Goal: Transaction & Acquisition: Purchase product/service

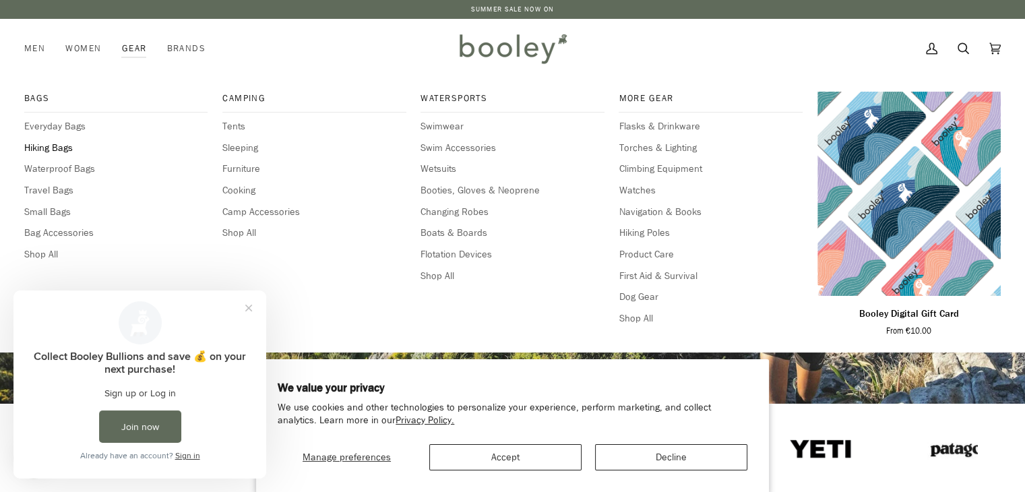
click at [64, 150] on span "Hiking Bags" at bounding box center [115, 148] width 183 height 15
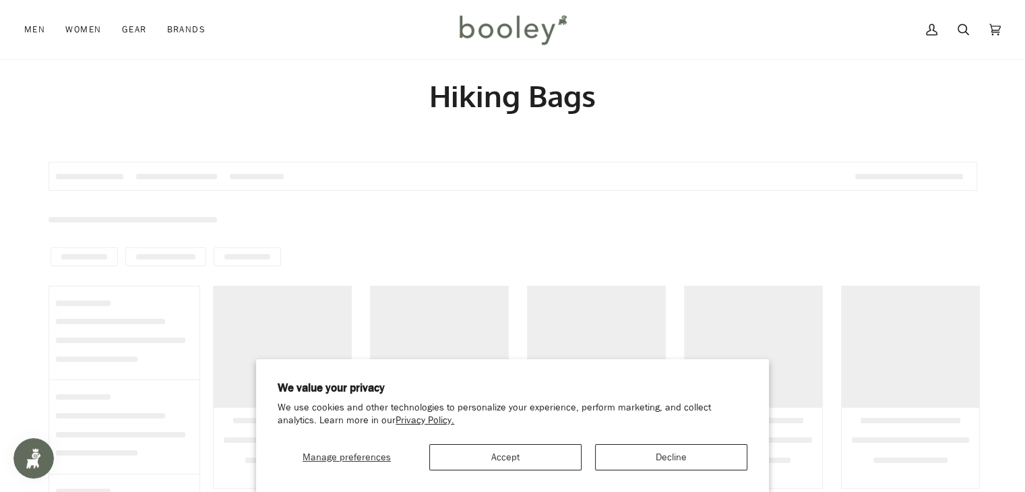
scroll to position [135, 0]
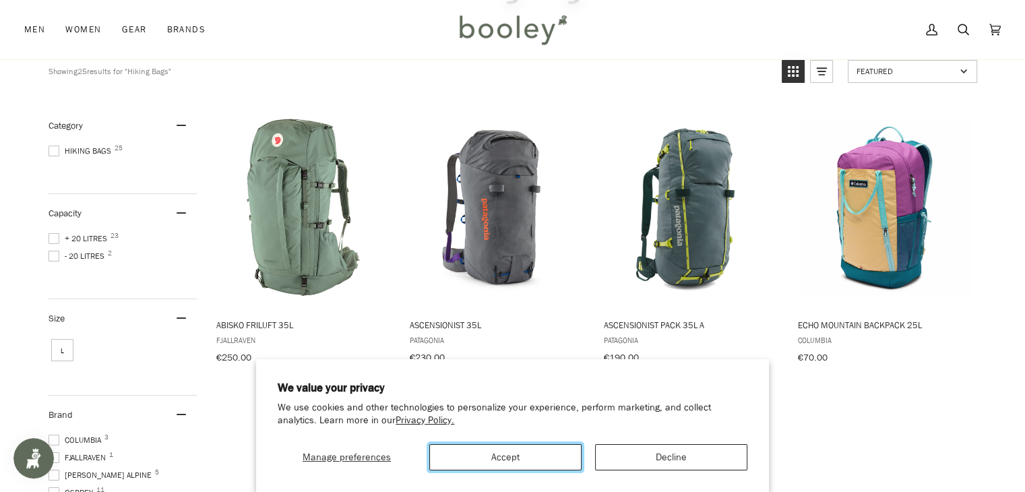
click at [538, 458] on button "Accept" at bounding box center [505, 457] width 152 height 26
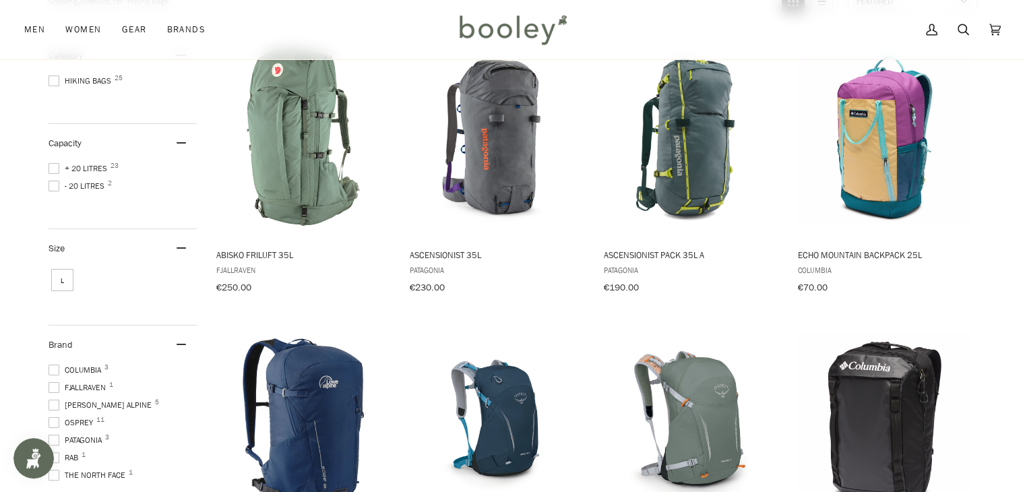
scroll to position [202, 0]
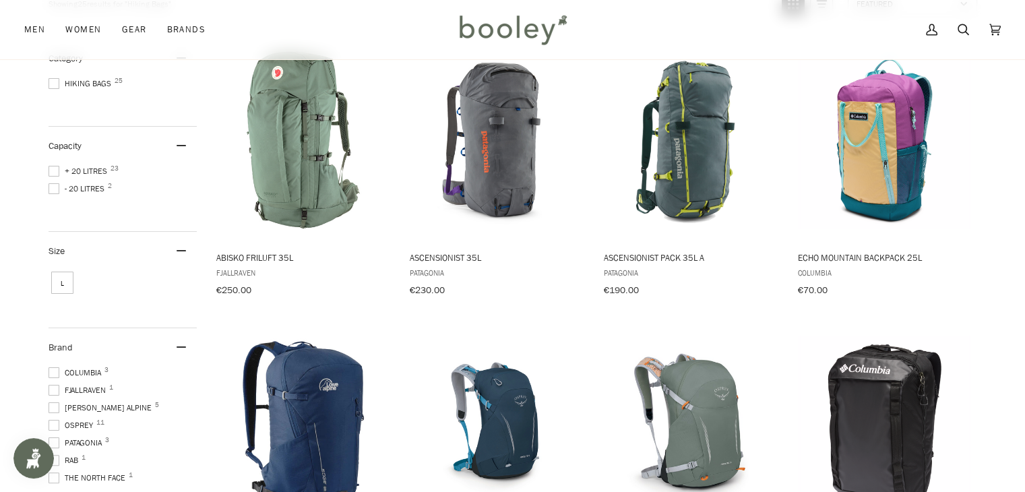
click at [56, 171] on span at bounding box center [54, 171] width 11 height 11
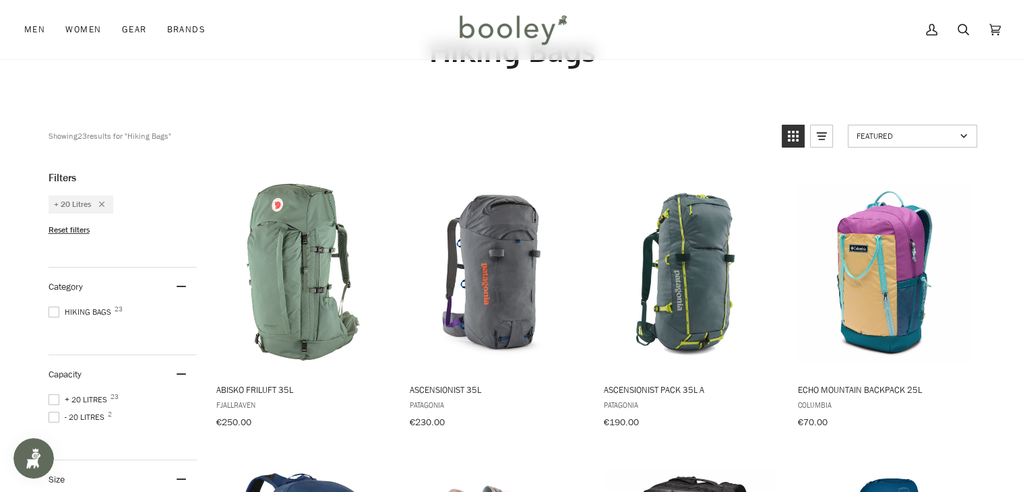
scroll to position [67, 0]
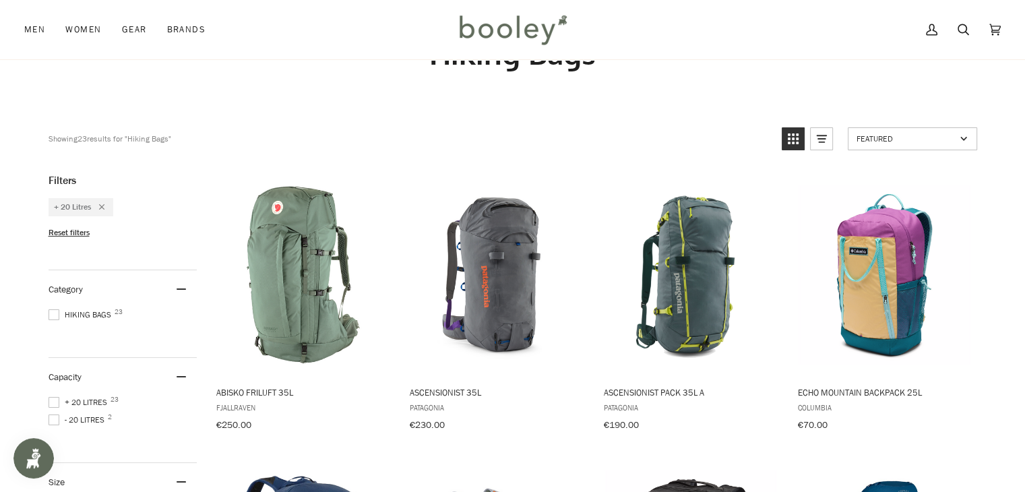
click at [51, 398] on span at bounding box center [54, 402] width 11 height 11
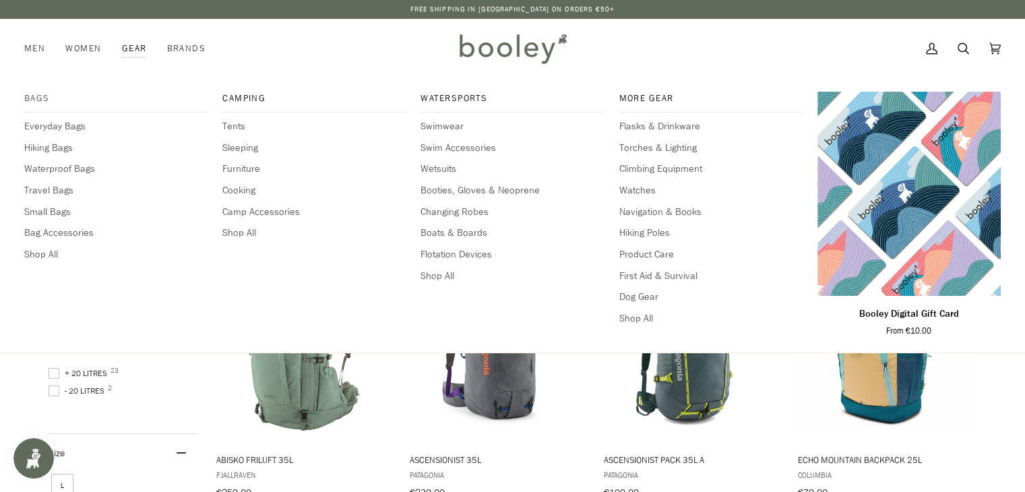
click at [26, 93] on span "Bags" at bounding box center [115, 98] width 183 height 13
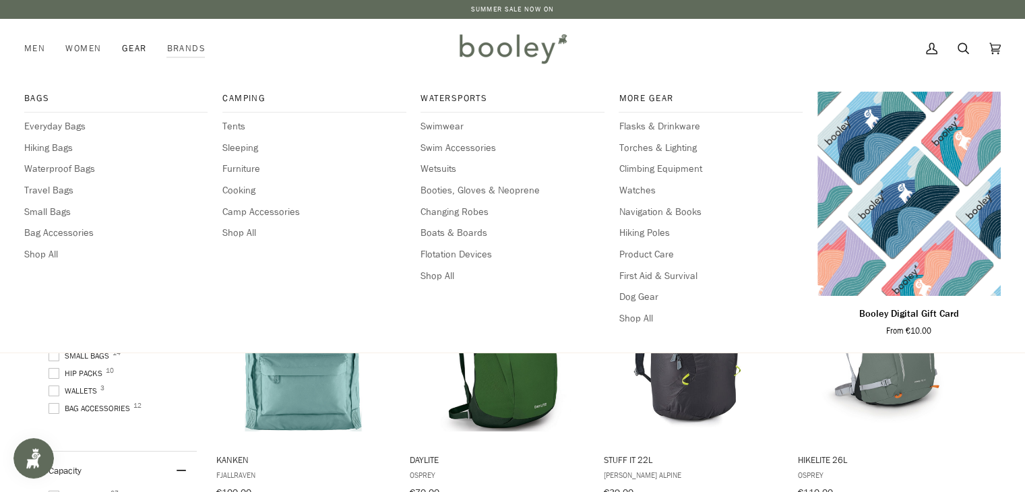
click at [47, 82] on div "Bags Everyday Bags Hiking Bags Waterproof Bags Travel Bags Small Bags Bag Acces…" at bounding box center [512, 215] width 977 height 274
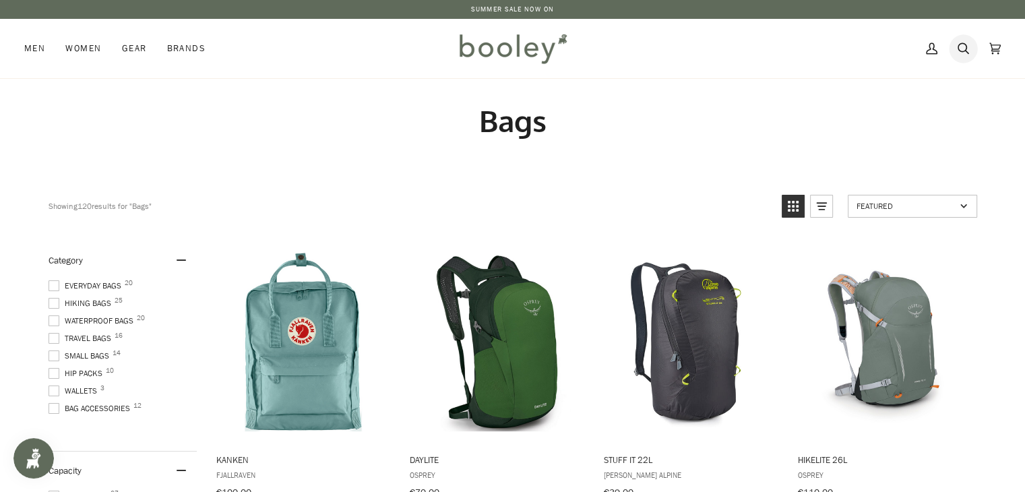
click at [968, 51] on icon at bounding box center [963, 48] width 11 height 20
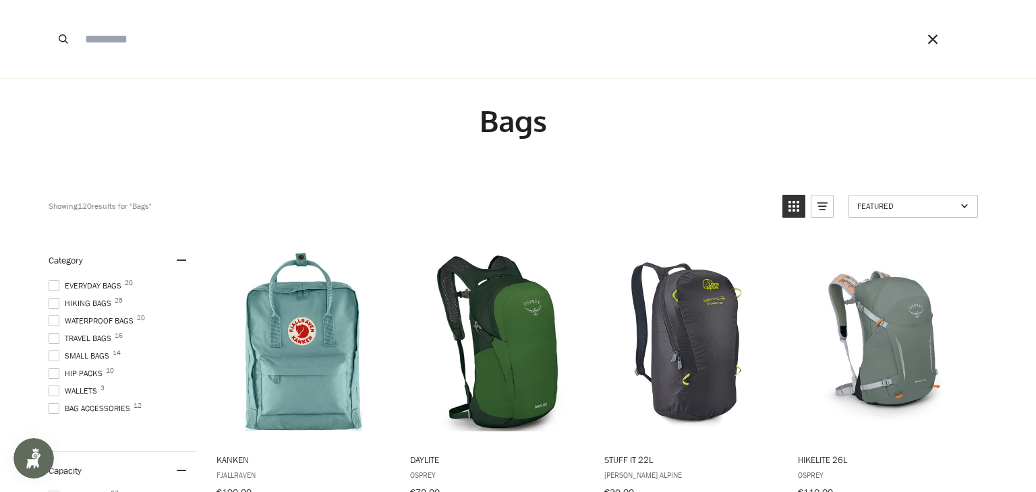
click at [622, 44] on input "Search our store" at bounding box center [481, 39] width 807 height 78
type input "******"
click at [49, 0] on button "Search" at bounding box center [64, 39] width 30 height 78
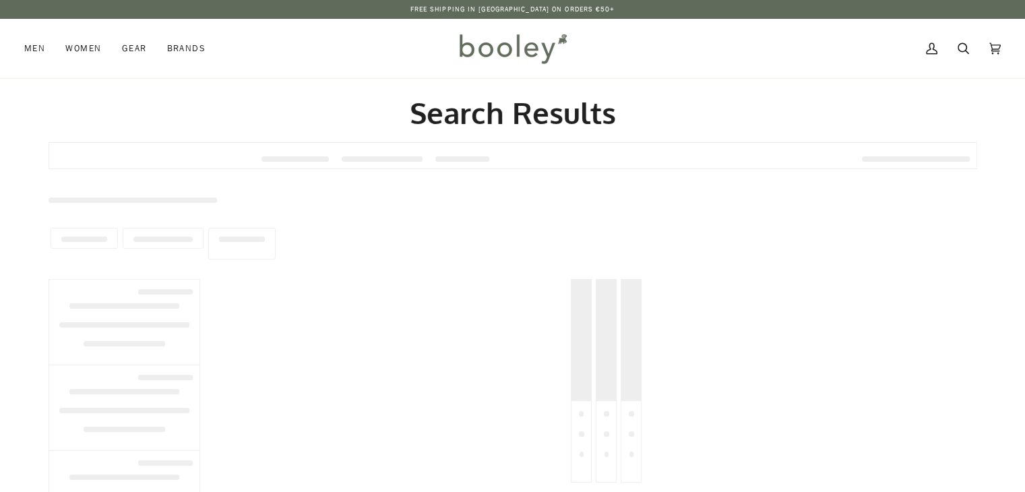
type input "******"
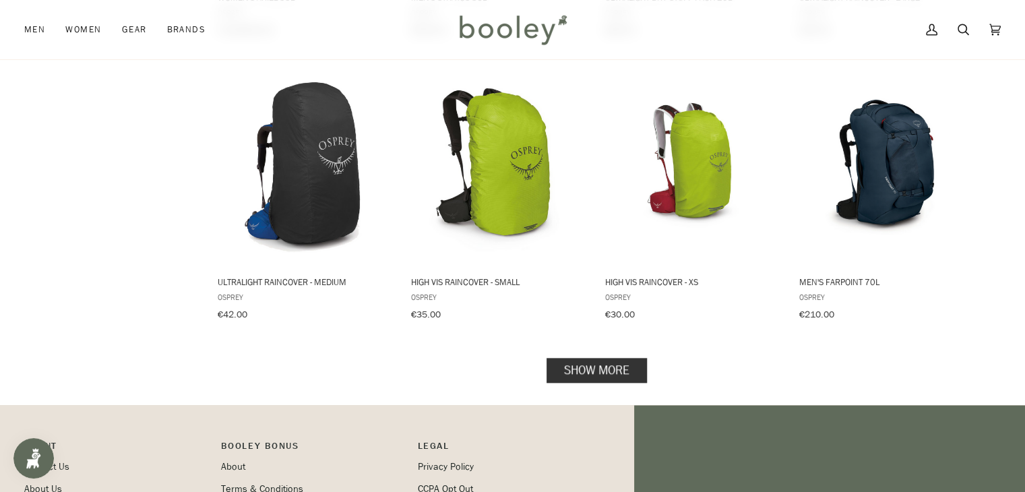
scroll to position [1281, 0]
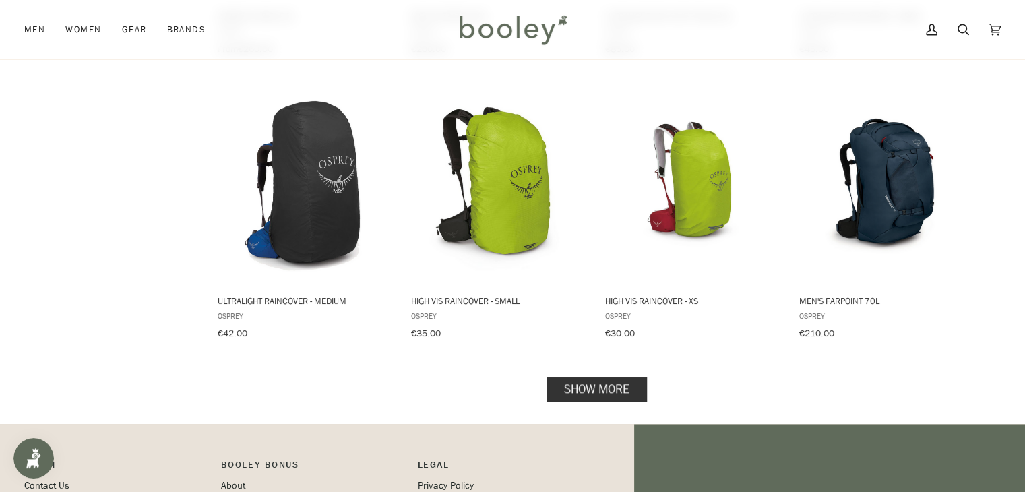
click at [626, 380] on link "Show more" at bounding box center [597, 388] width 100 height 25
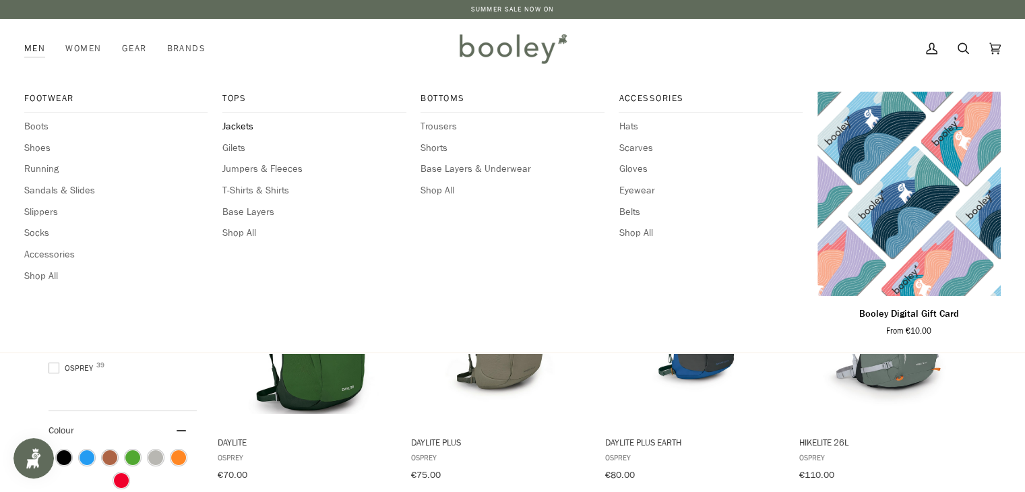
click at [251, 127] on span "Jackets" at bounding box center [313, 126] width 183 height 15
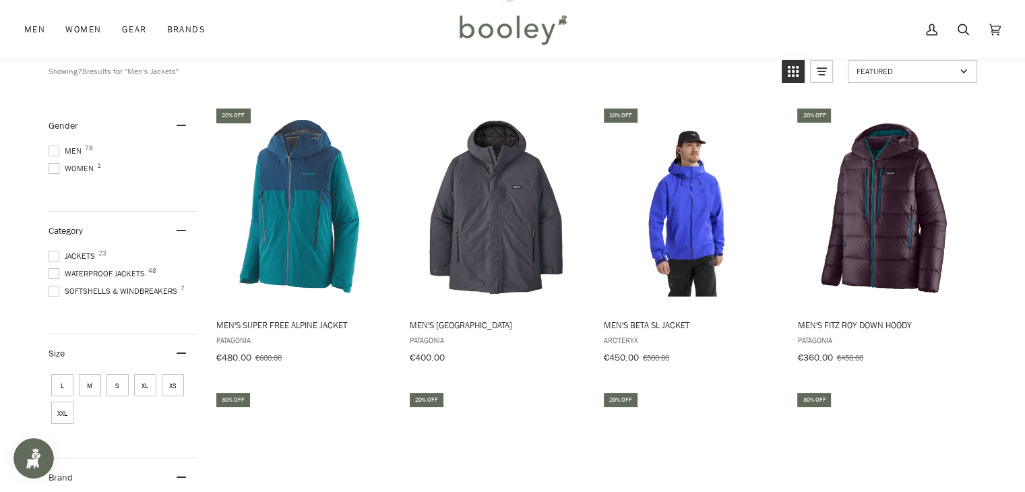
click at [54, 291] on span at bounding box center [54, 291] width 11 height 11
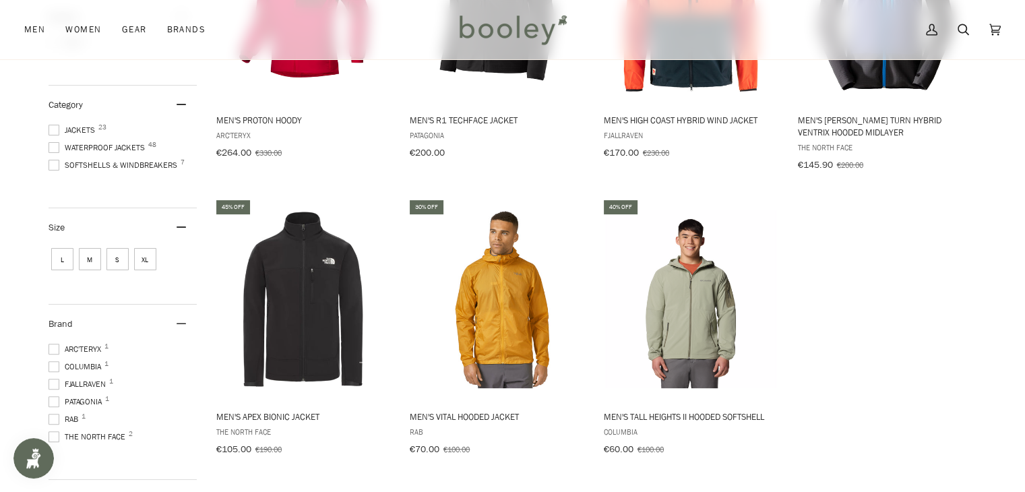
scroll to position [337, 0]
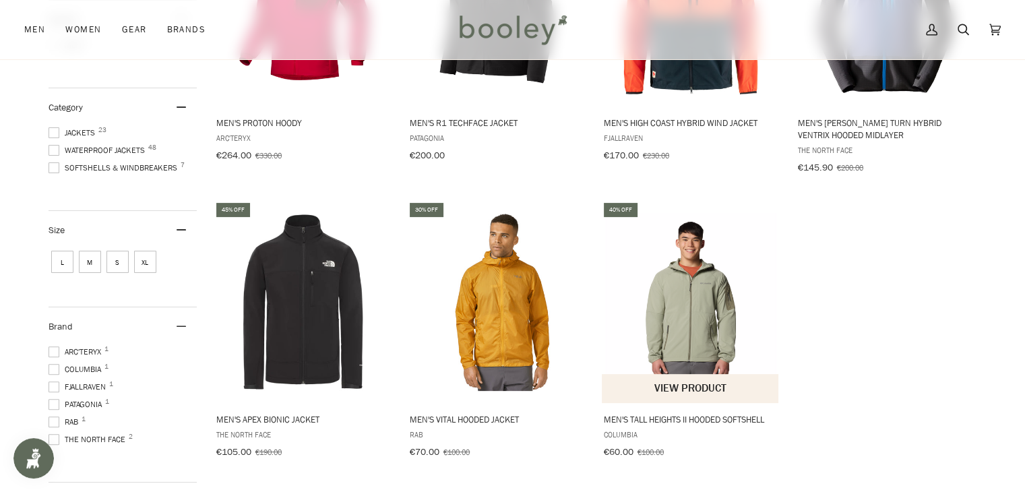
click at [707, 311] on img "Men's Tall Heights II Hooded Softshell" at bounding box center [691, 302] width 179 height 179
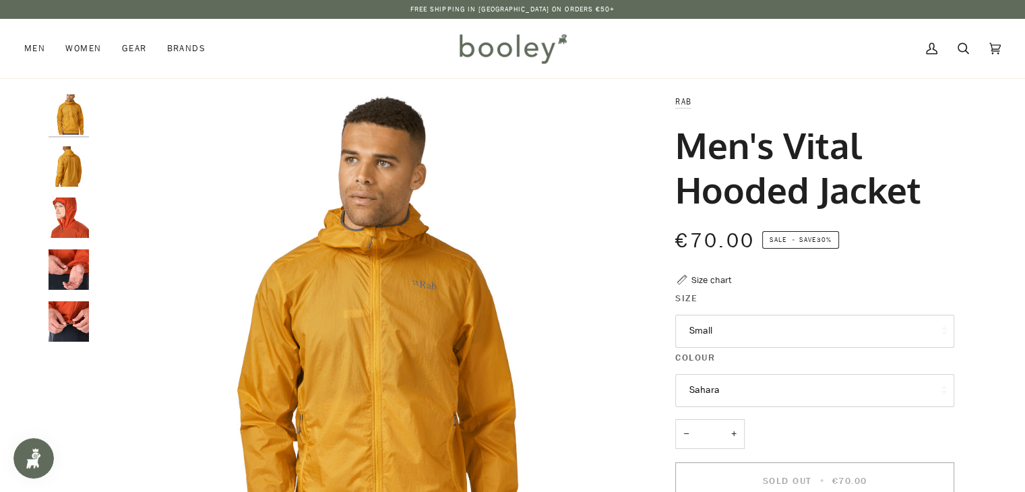
click at [786, 337] on button "Small" at bounding box center [815, 331] width 279 height 33
click at [63, 165] on img "Rab Men's Vital Hooded Jacket Sahara - Booley Galway" at bounding box center [69, 166] width 40 height 40
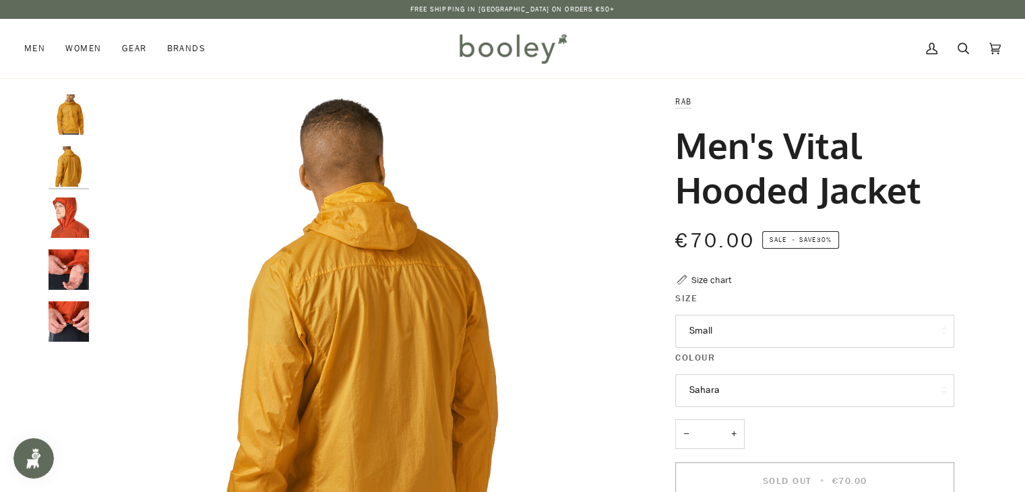
click at [59, 206] on img "Rab Men's Vital Hooded Jacket - Booley Galway" at bounding box center [69, 218] width 40 height 40
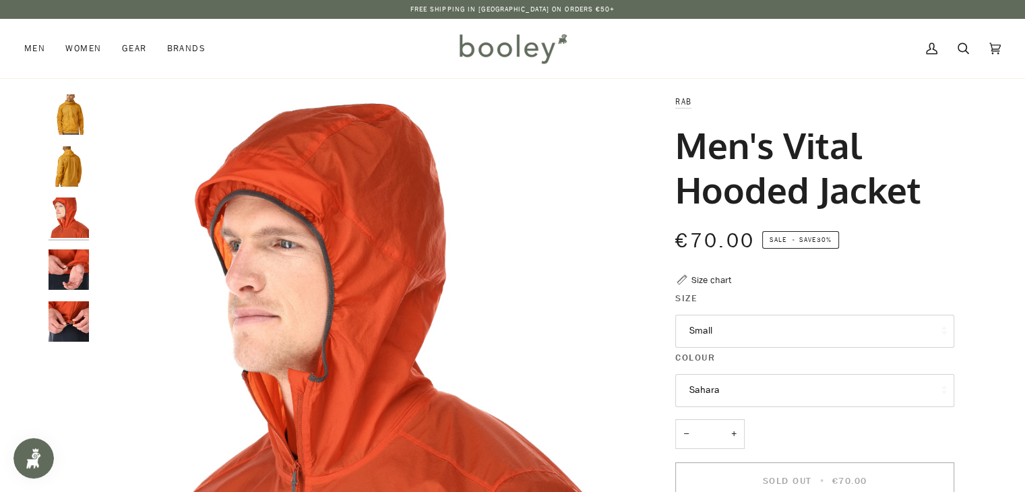
click at [57, 239] on div at bounding box center [72, 223] width 47 height 258
click at [65, 305] on img "Rab Men's Vital Hooded Jacket - Booley Galway" at bounding box center [69, 321] width 40 height 40
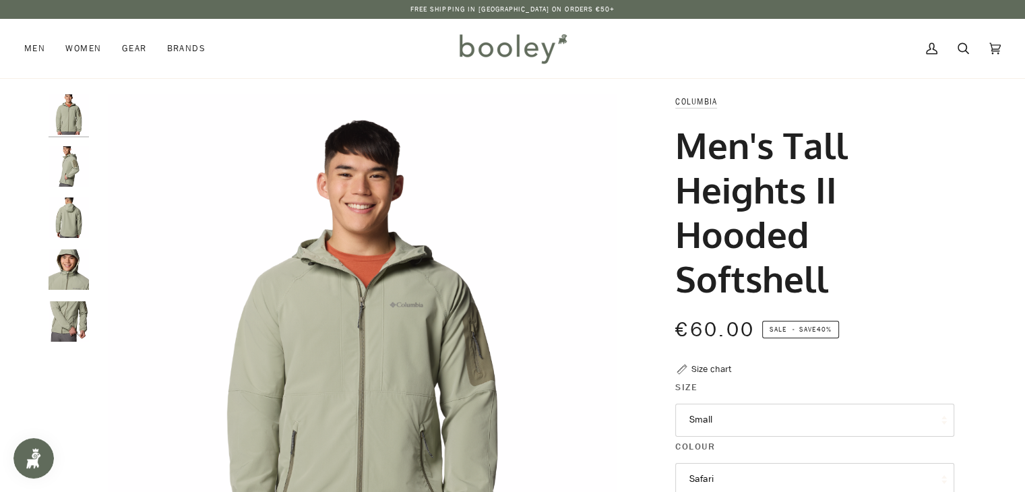
click at [57, 173] on img "Columbia Men's Tall Heights II Hooded Softshell Safari - Booley Galway" at bounding box center [69, 166] width 40 height 40
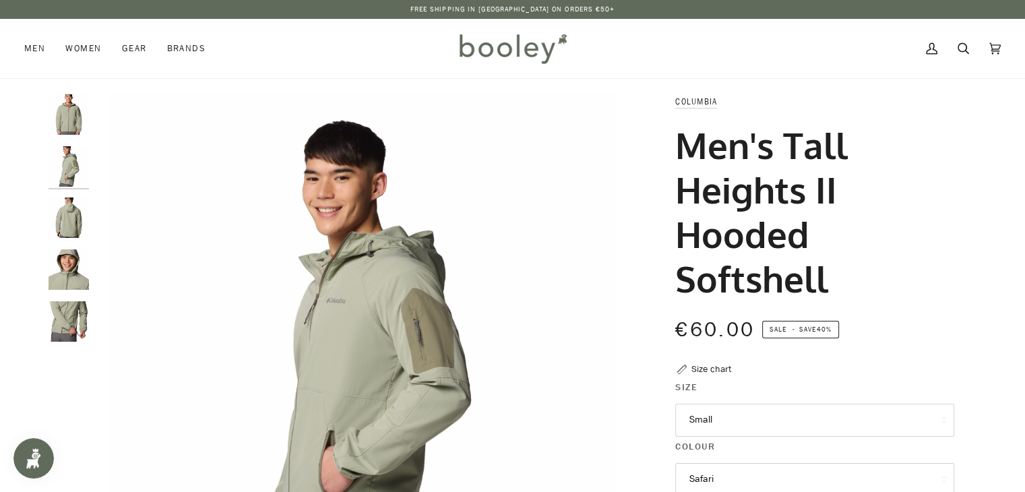
click at [60, 216] on img "Columbia Men's Tall Heights II Hooded Softshell Safari - Booley Galway" at bounding box center [69, 218] width 40 height 40
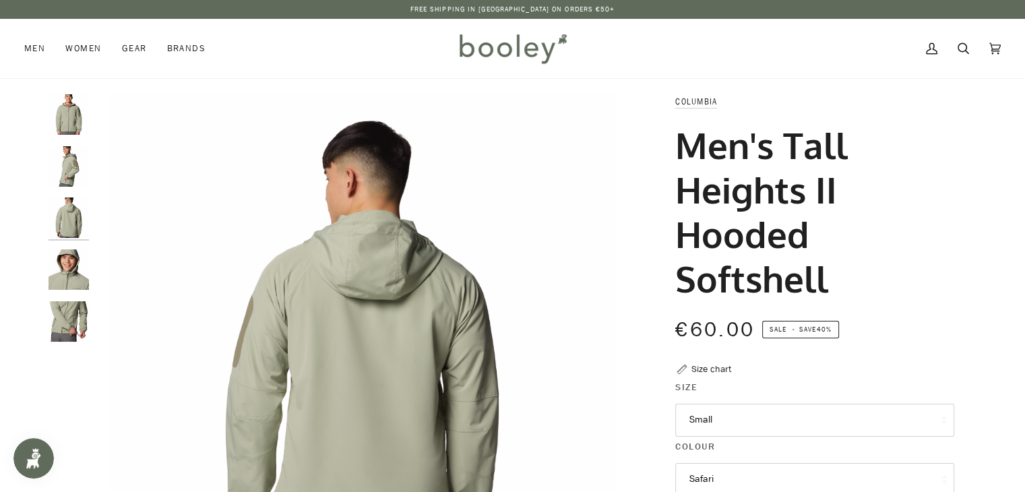
click at [53, 269] on img "Columbia Men's Tall Heights II Hooded Softshell Safari - Booley Galway" at bounding box center [69, 269] width 40 height 40
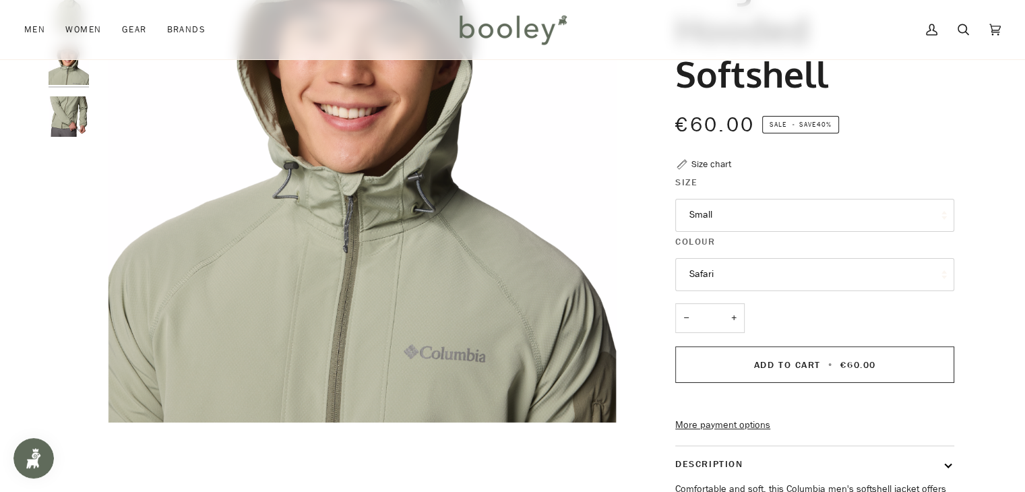
scroll to position [202, 0]
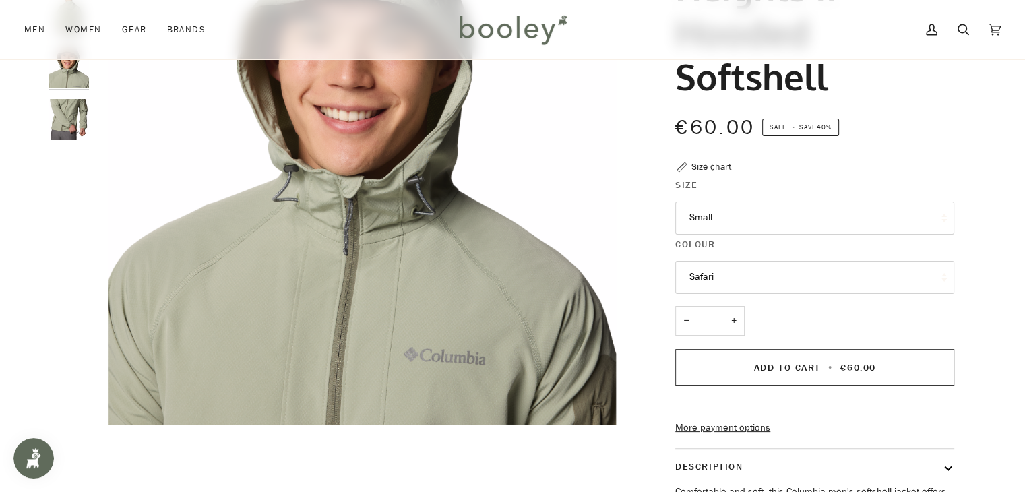
click at [882, 233] on button "Small" at bounding box center [815, 218] width 279 height 33
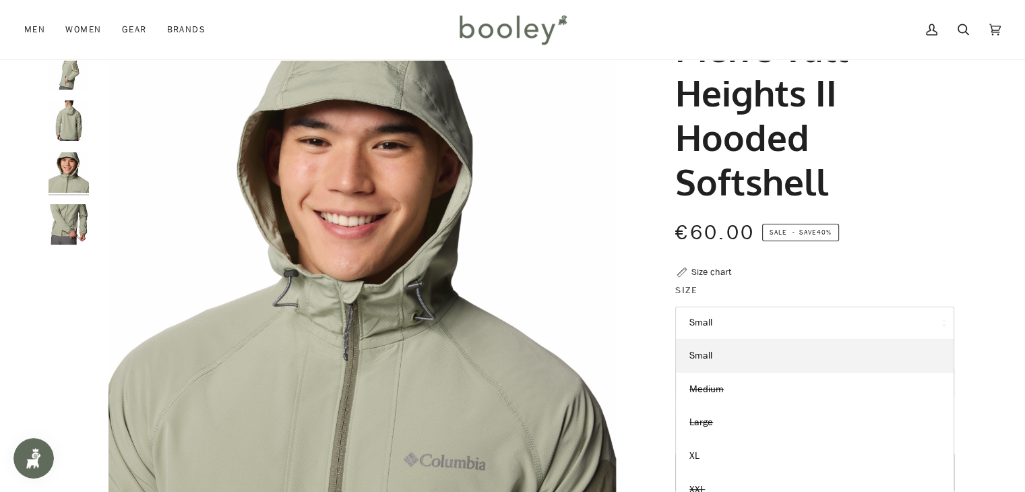
scroll to position [67, 0]
